Goal: Task Accomplishment & Management: Manage account settings

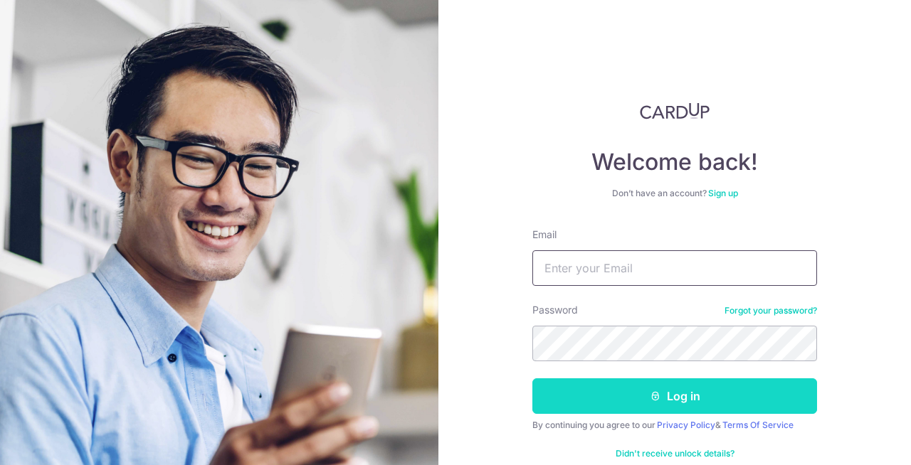
type input "[PERSON_NAME][EMAIL_ADDRESS][DOMAIN_NAME]"
click at [606, 405] on button "Log in" at bounding box center [674, 397] width 285 height 36
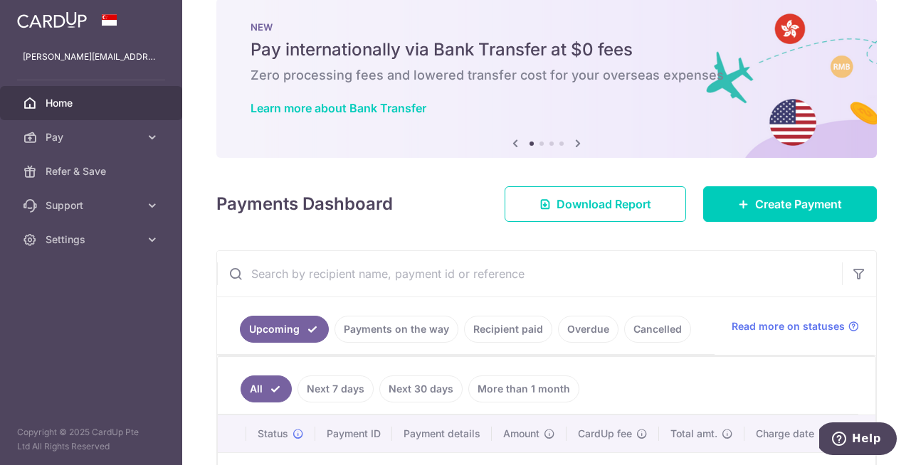
scroll to position [36, 0]
